Goal: Navigation & Orientation: Find specific page/section

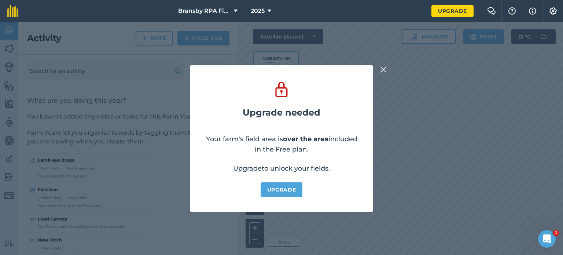
click at [386, 70] on img at bounding box center [383, 69] width 7 height 9
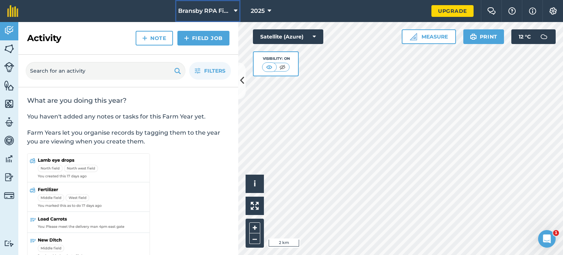
click at [238, 11] on button "Bransby RPA Field Numbers" at bounding box center [207, 11] width 65 height 22
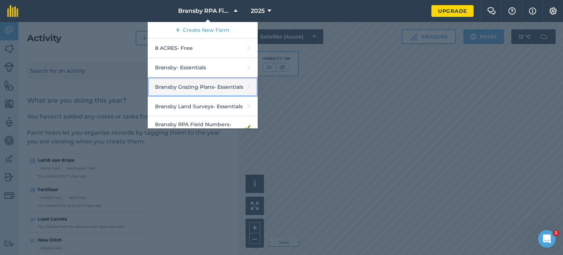
click at [198, 88] on link "Bransby Grazing Plans - Essentials" at bounding box center [203, 86] width 110 height 19
